Goal: Communication & Community: Ask a question

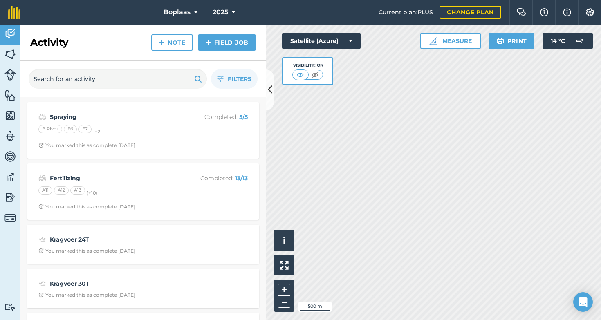
click at [9, 176] on img at bounding box center [9, 177] width 11 height 12
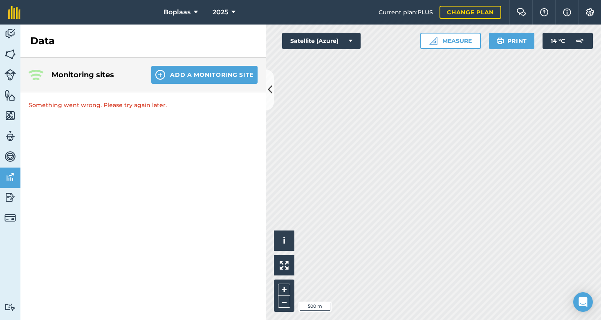
click at [77, 86] on div "Monitoring sites Add a Monitoring Site" at bounding box center [142, 75] width 245 height 35
click at [139, 109] on p "Something went wrong. Please try again later." at bounding box center [142, 104] width 245 height 25
click at [11, 32] on img at bounding box center [9, 34] width 11 height 12
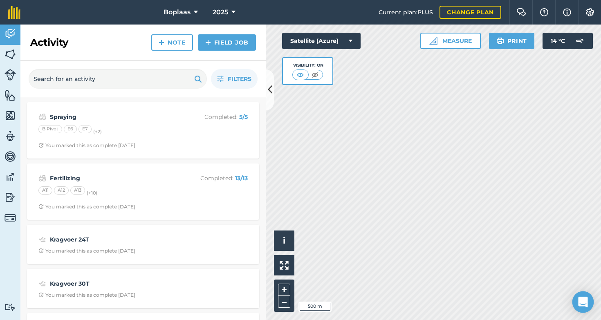
click at [583, 295] on div "Open Intercom Messenger" at bounding box center [584, 303] width 22 height 22
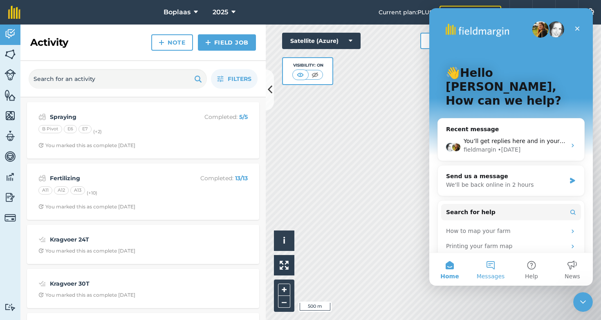
click at [492, 269] on button "Messages" at bounding box center [490, 269] width 41 height 33
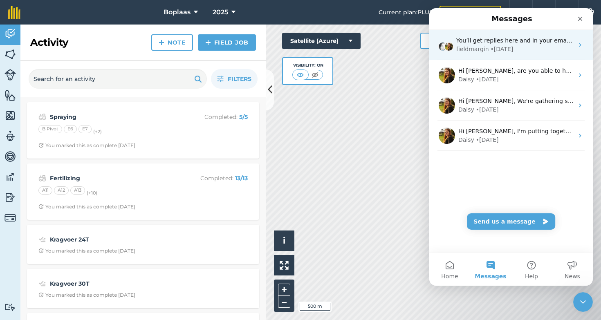
click at [493, 49] on div "• [DATE]" at bounding box center [502, 49] width 23 height 9
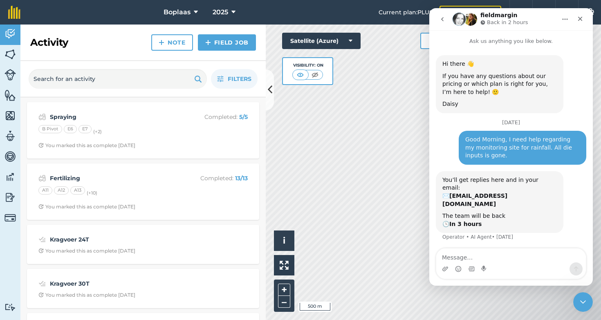
scroll to position [6, 0]
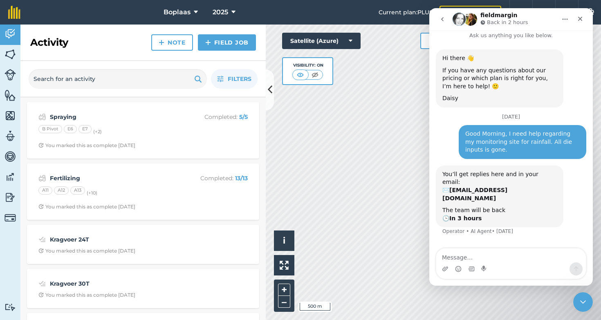
click at [529, 146] on div "Good Morning, I need help regarding my monitoring site for rainfall. All die in…" at bounding box center [522, 142] width 115 height 24
click at [457, 258] on textarea "Message…" at bounding box center [511, 256] width 150 height 14
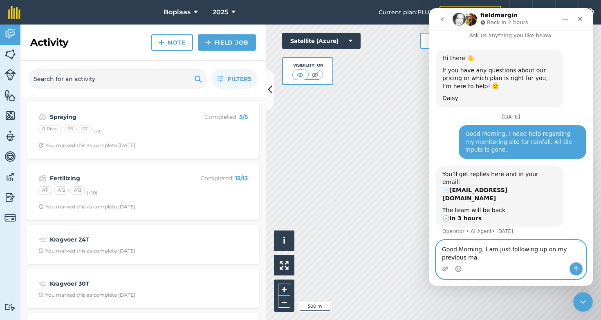
scroll to position [14, 0]
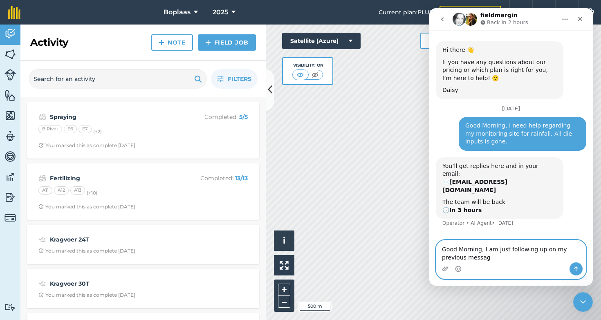
type textarea "Good Morning, I am just following up on my previous message"
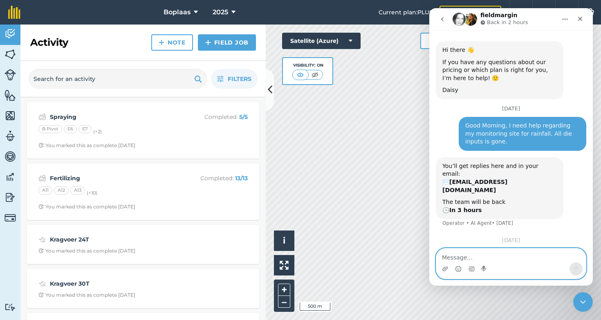
scroll to position [49, 0]
